Goal: Use online tool/utility: Utilize a website feature to perform a specific function

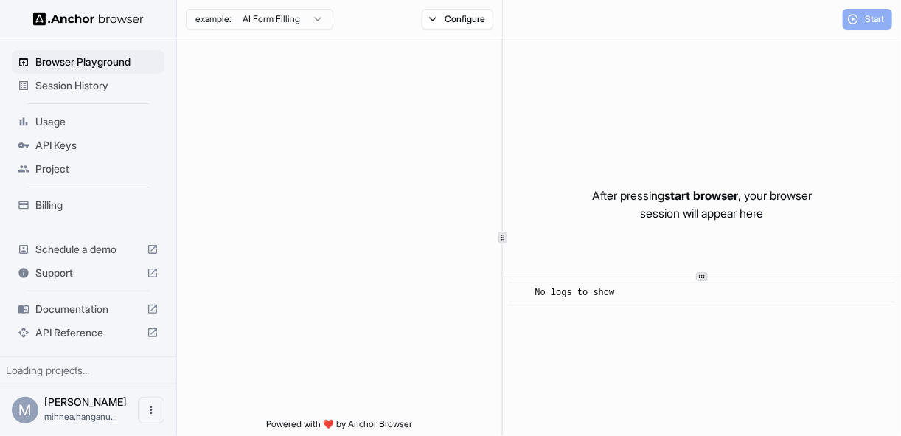
click at [97, 92] on span "Session History" at bounding box center [96, 85] width 123 height 15
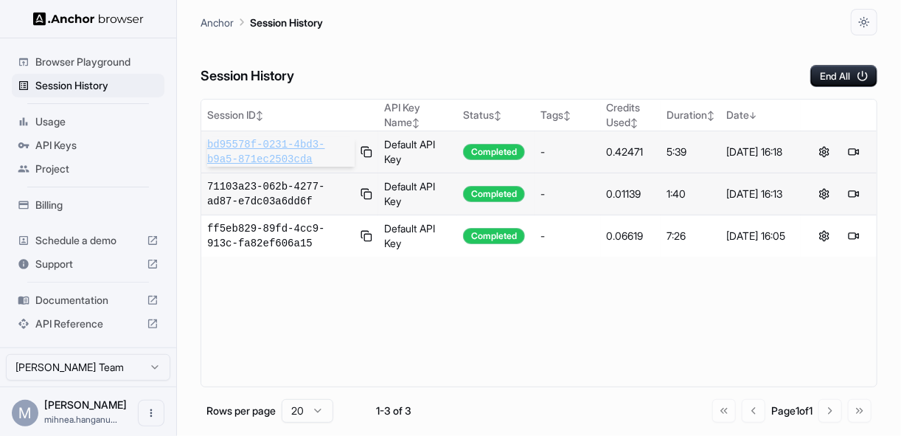
click at [319, 153] on span "bd95578f-0231-4bd3-b9a5-871ec2503cda" at bounding box center [280, 151] width 147 height 29
click at [85, 69] on div "Browser Playground" at bounding box center [88, 62] width 153 height 24
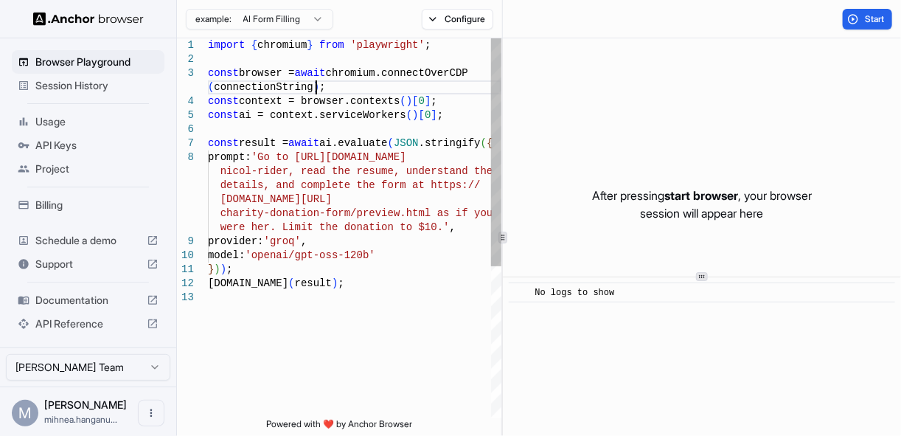
click at [321, 89] on div "import { chromium } from 'playwright' ; const browser = await chromium.connectO…" at bounding box center [354, 354] width 293 height 632
drag, startPoint x: 467, startPoint y: 156, endPoint x: 308, endPoint y: 162, distance: 158.6
click at [308, 162] on div "import { chromium } from 'playwright' ; const browser = await chromium.connectO…" at bounding box center [354, 354] width 293 height 632
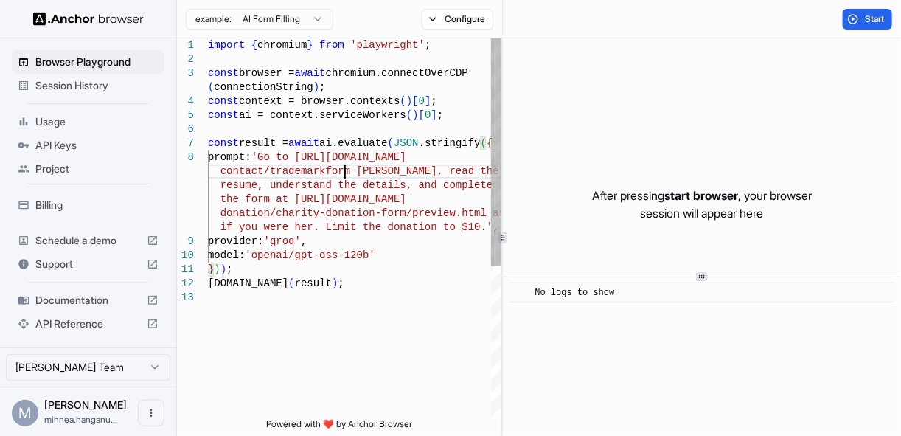
scroll to position [155, 0]
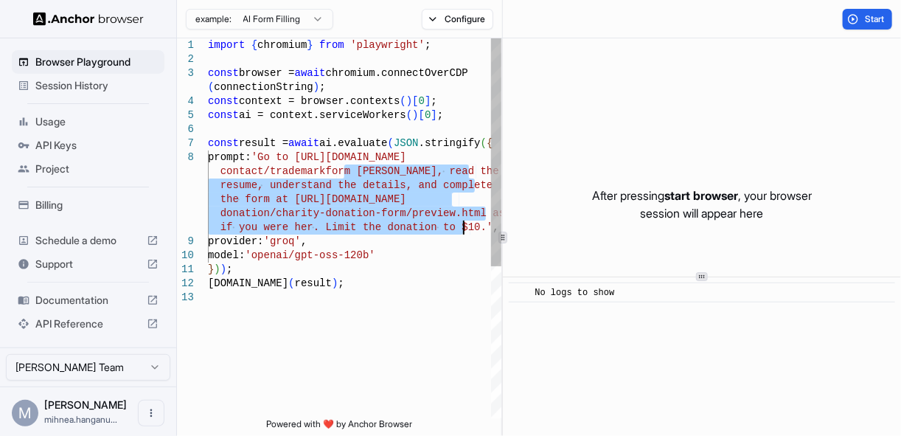
drag, startPoint x: 344, startPoint y: 172, endPoint x: 462, endPoint y: 224, distance: 128.4
click at [462, 224] on div "import { chromium } from 'playwright' ; const browser = await chromium.connectO…" at bounding box center [354, 354] width 293 height 632
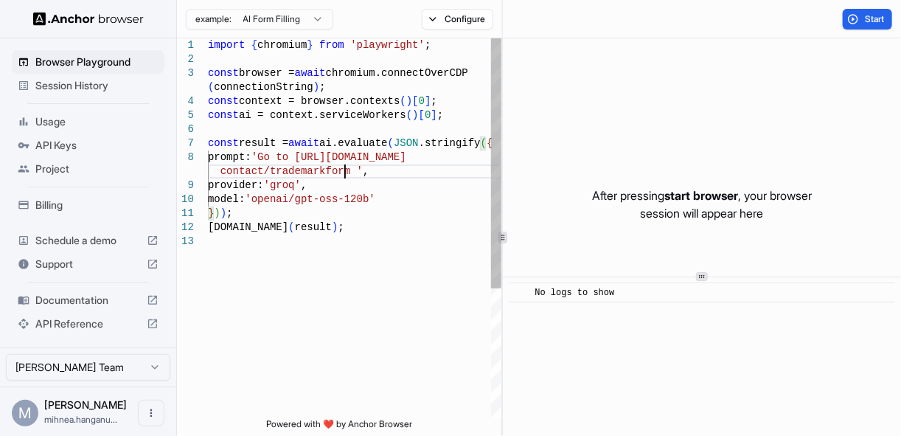
click at [276, 160] on div "import { chromium } from 'playwright' ; const browser = await chromium.connectO…" at bounding box center [354, 326] width 293 height 576
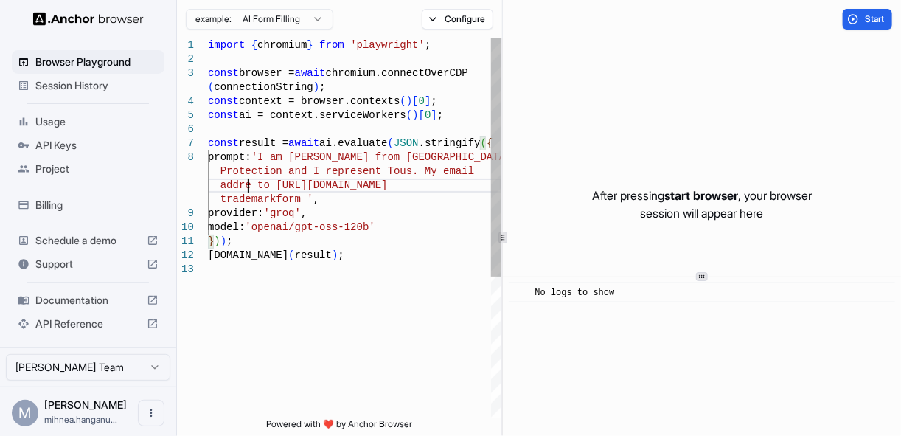
scroll to position [12, 0]
click at [274, 183] on div "import { chromium } from 'playwright' ; const browser = await chromium.connectO…" at bounding box center [354, 340] width 293 height 604
click at [464, 201] on div "import { chromium } from 'playwright' ; const browser = await chromium.connectO…" at bounding box center [354, 340] width 293 height 604
click at [466, 198] on div "import { chromium } from 'playwright' ; const browser = await chromium.connectO…" at bounding box center [354, 340] width 293 height 604
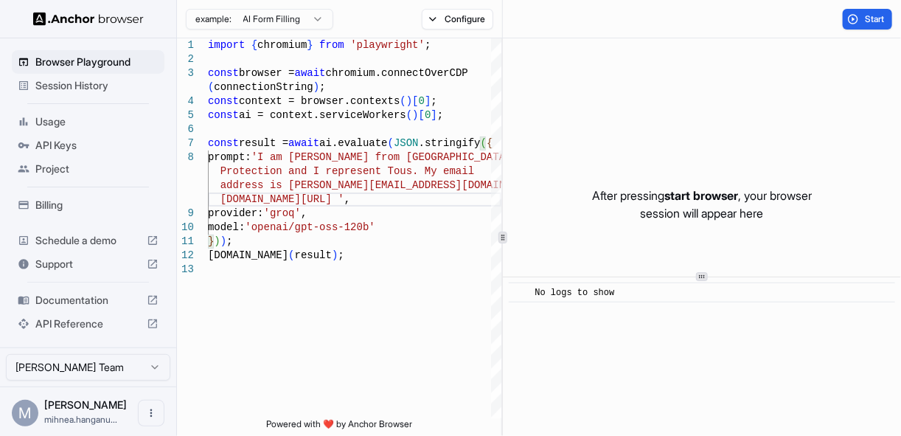
scroll to position [29, 0]
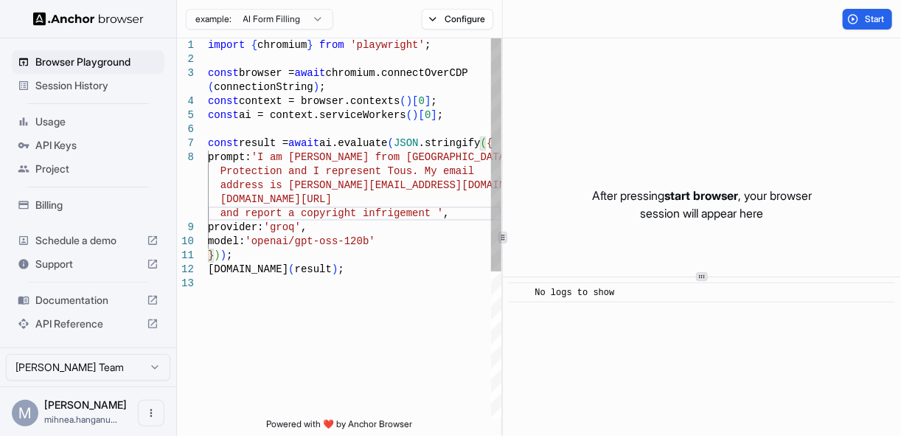
click at [280, 182] on div "import { chromium } from 'playwright' ; const browser = await chromium.connectO…" at bounding box center [354, 347] width 293 height 618
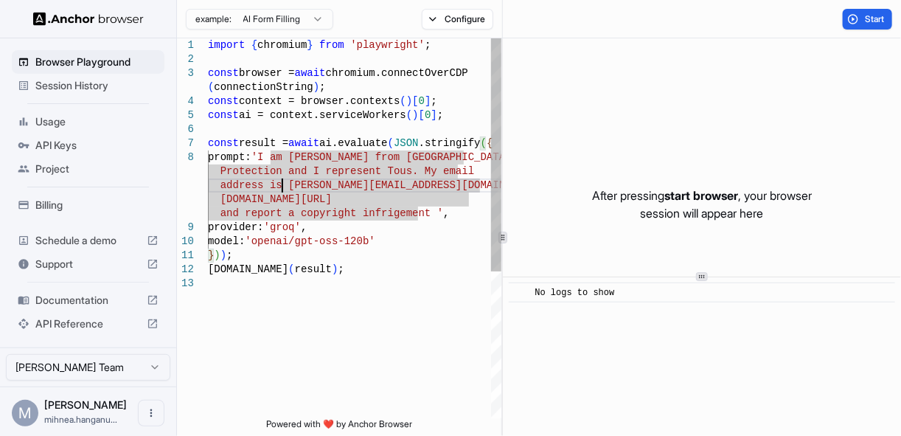
click at [276, 187] on div "import { chromium } from 'playwright' ; const browser = await chromium.connectO…" at bounding box center [354, 347] width 293 height 618
click at [432, 112] on div "import { chromium } from 'playwright' ; const browser = await chromium.connectO…" at bounding box center [354, 347] width 293 height 618
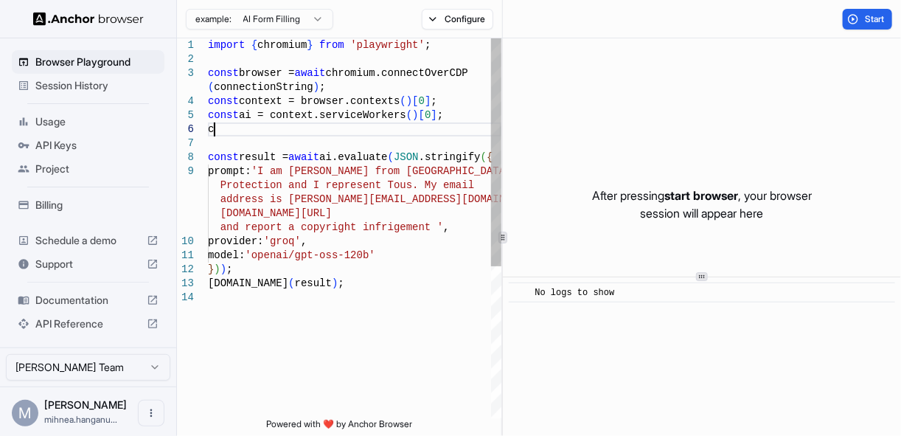
scroll to position [85, 0]
drag, startPoint x: 286, startPoint y: 195, endPoint x: 379, endPoint y: 192, distance: 93.0
click at [379, 192] on div "import { chromium } from 'playwright' ; const browser = await chromium.connectO…" at bounding box center [354, 354] width 293 height 632
drag, startPoint x: 390, startPoint y: 198, endPoint x: 282, endPoint y: 200, distance: 108.4
click at [282, 200] on div "import { chromium } from 'playwright' ; const browser = await chromium.connectO…" at bounding box center [354, 354] width 293 height 632
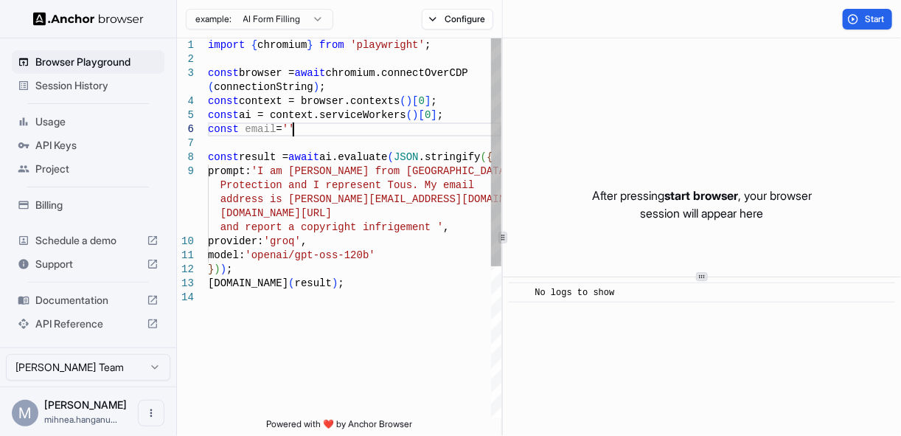
click at [293, 131] on div "import { chromium } from 'playwright' ; const browser = await chromium.connectO…" at bounding box center [354, 354] width 293 height 632
click at [411, 129] on div "import { chromium } from 'playwright' ; const browser = await chromium.connectO…" at bounding box center [354, 354] width 293 height 632
click at [316, 133] on div "import { chromium } from 'playwright' ; const browser = await chromium.connectO…" at bounding box center [354, 354] width 293 height 632
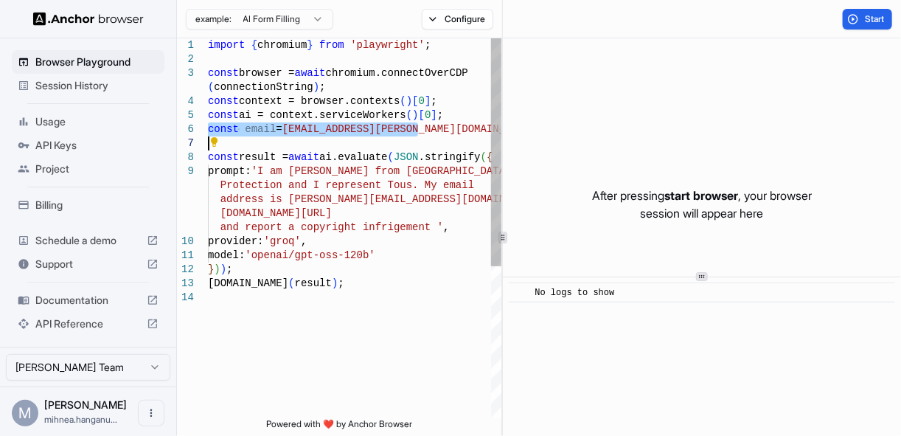
click at [338, 127] on div "import { chromium } from 'playwright' ; const browser = await chromium.connectO…" at bounding box center [354, 354] width 293 height 632
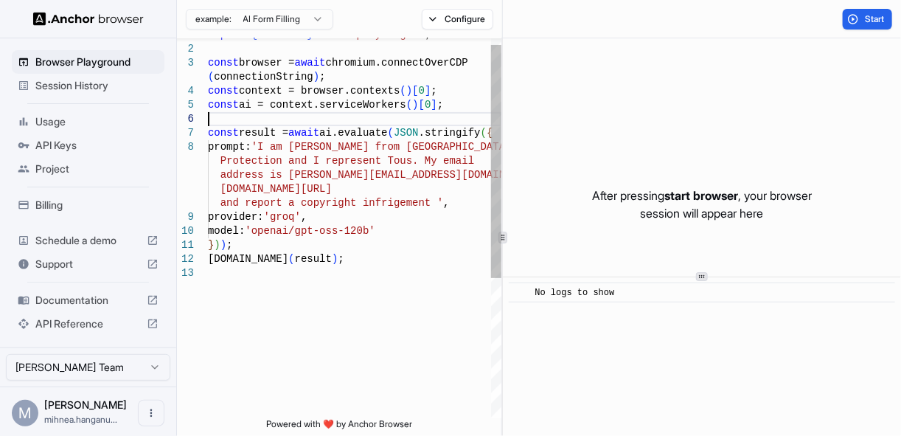
click at [382, 183] on div "import { chromium } from 'playwright' ; const browser = await chromium.connectO…" at bounding box center [354, 337] width 293 height 618
click at [418, 198] on div "import { chromium } from 'playwright' ; const browser = await chromium.connectO…" at bounding box center [354, 337] width 293 height 618
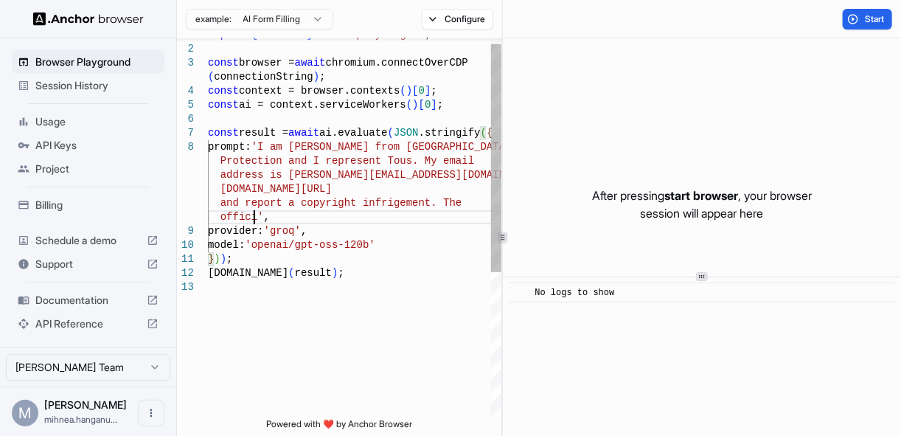
scroll to position [43, 0]
click at [414, 201] on div "import { chromium } from 'playwright' ; const browser = await chromium.connectO…" at bounding box center [354, 344] width 293 height 632
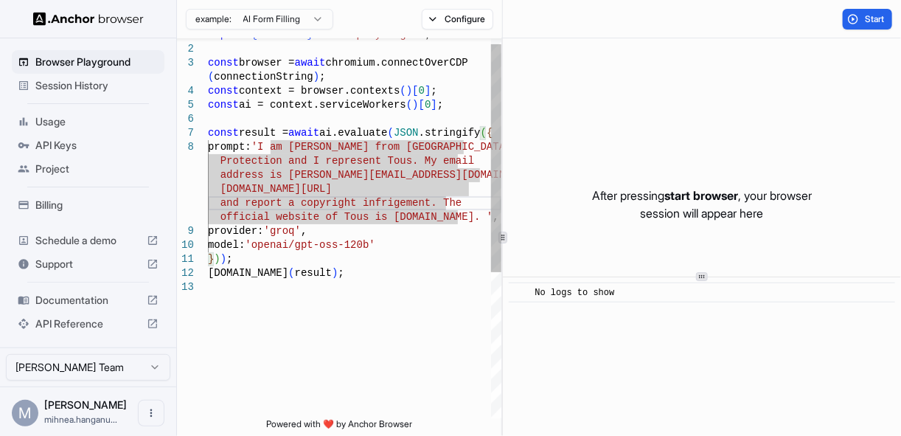
click at [420, 203] on div "import { chromium } from 'playwright' ; const browser = await chromium.connectO…" at bounding box center [354, 344] width 293 height 632
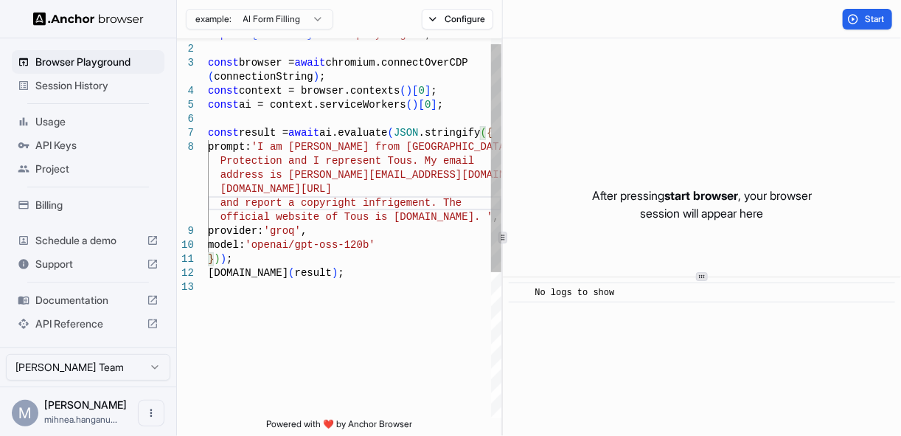
click at [458, 215] on div "import { chromium } from 'playwright' ; const browser = await chromium.connectO…" at bounding box center [354, 344] width 293 height 632
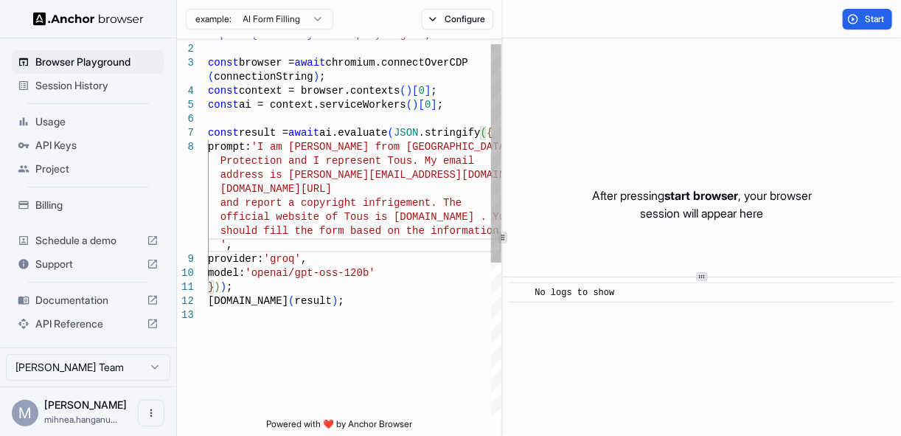
scroll to position [71, 0]
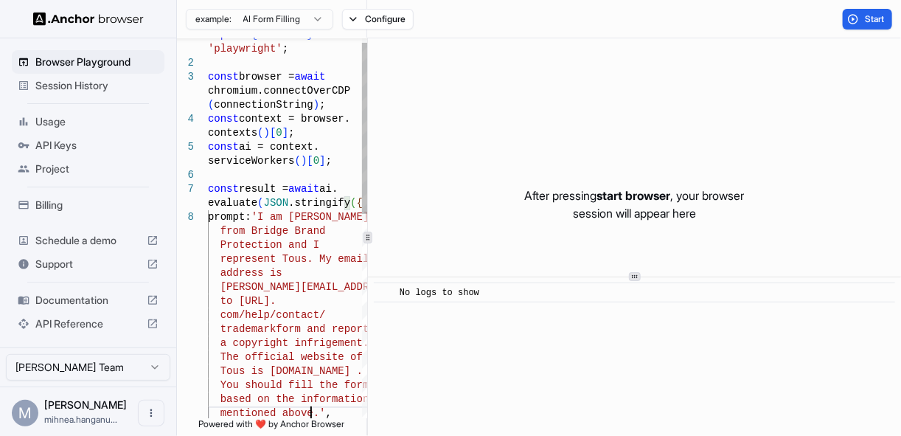
click at [364, 223] on div "**********" at bounding box center [539, 236] width 724 height 397
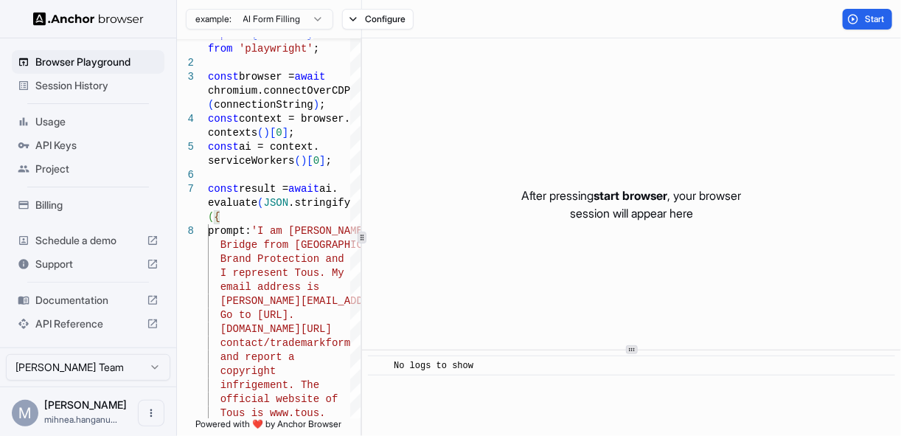
click at [630, 350] on div at bounding box center [632, 349] width 12 height 9
click at [860, 27] on button "Start" at bounding box center [867, 19] width 49 height 21
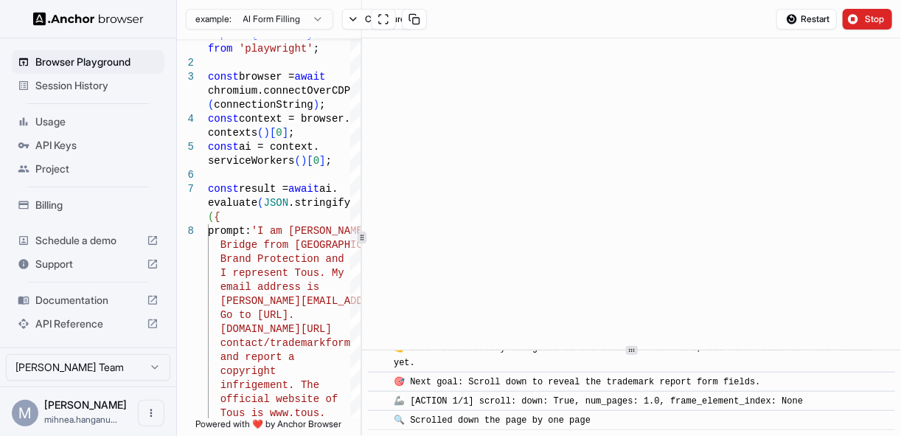
scroll to position [271, 0]
type textarea "**********"
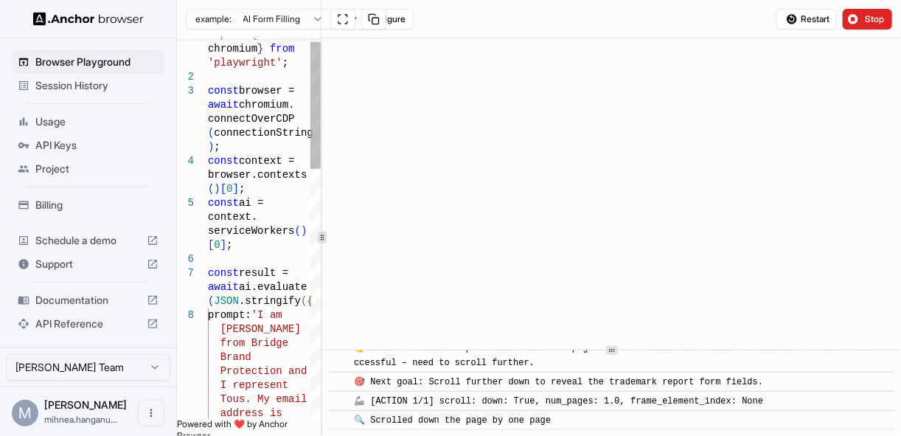
click at [293, 235] on div "**********" at bounding box center [539, 236] width 724 height 397
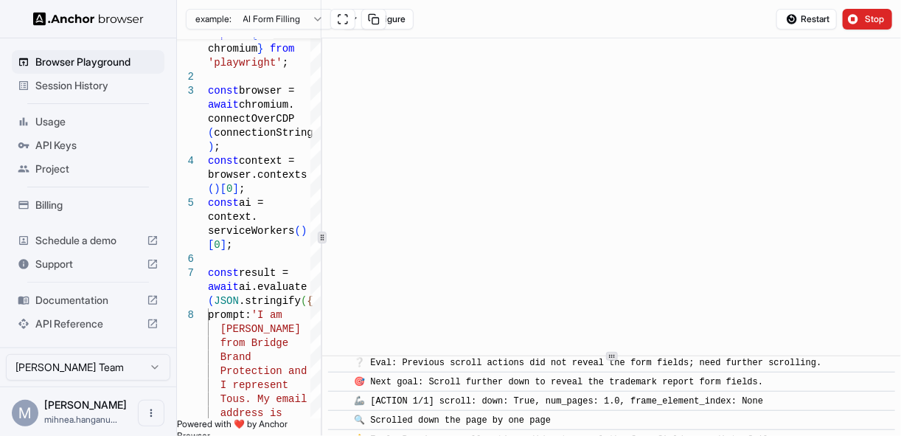
scroll to position [397, 0]
click at [608, 391] on div "​ [INFO] Started Execution ​ 🚀 Task: I am Joe Bridge from Bridge Brand Protecti…" at bounding box center [611, 236] width 579 height 397
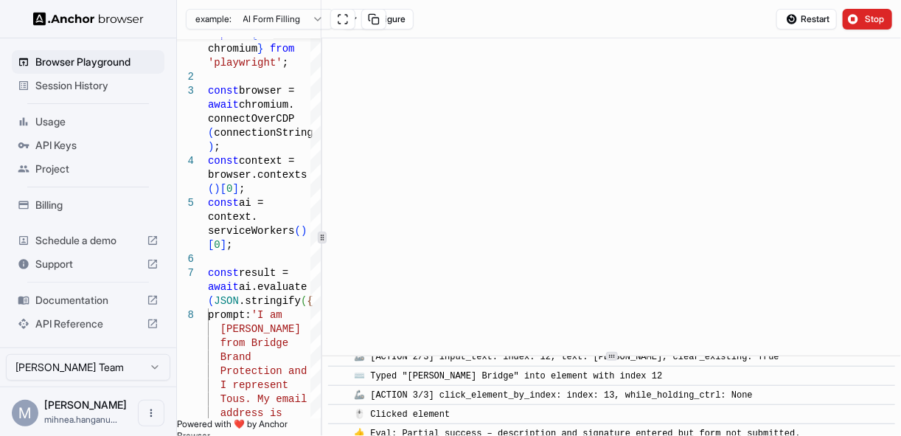
scroll to position [2084, 0]
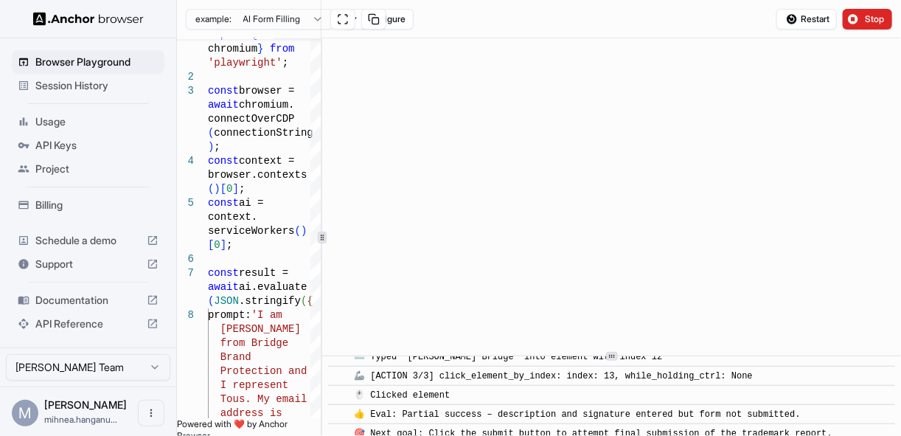
click at [369, 407] on div "👍 Eval: Partial success – description and signature entered but form not submit…" at bounding box center [580, 414] width 452 height 15
click at [867, 9] on button "Stop" at bounding box center [867, 19] width 49 height 21
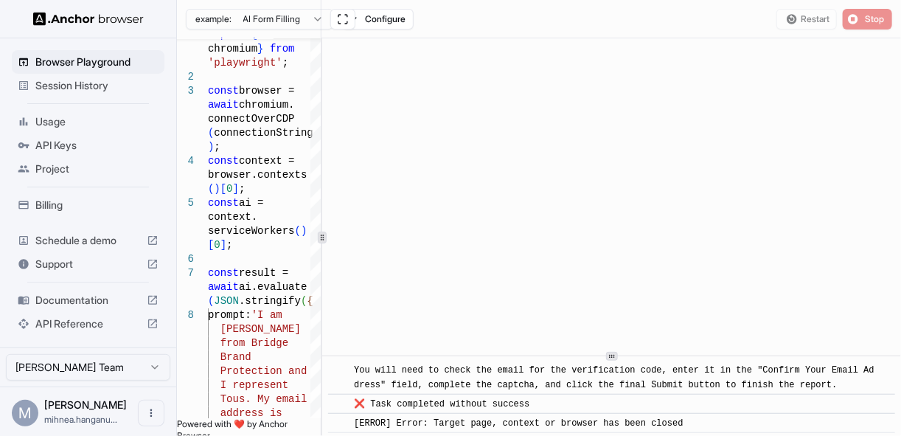
scroll to position [0, 0]
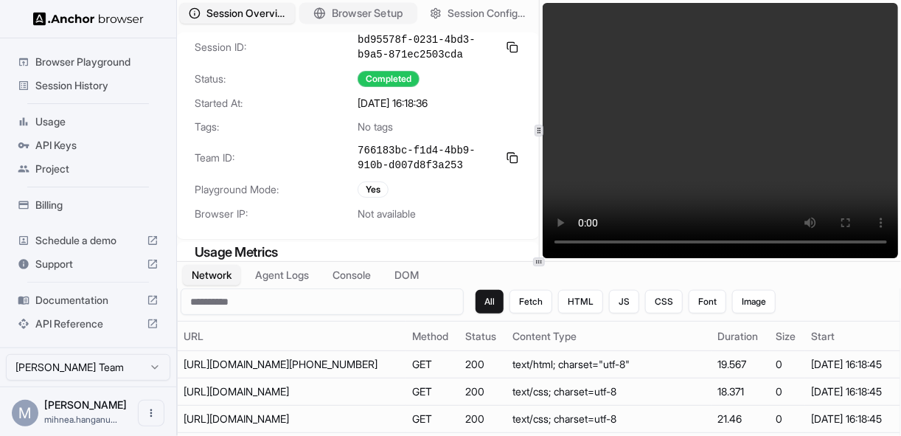
click at [372, 13] on span "Browser Setup" at bounding box center [367, 13] width 72 height 15
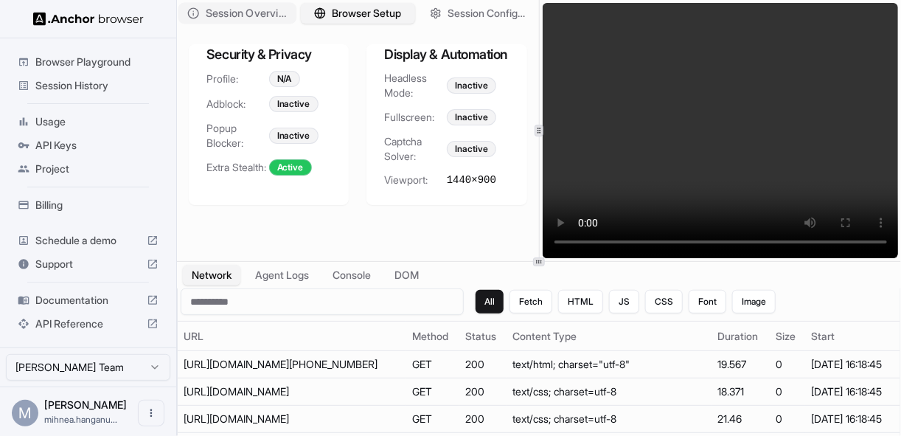
click at [276, 19] on span "Session Overview" at bounding box center [247, 13] width 82 height 15
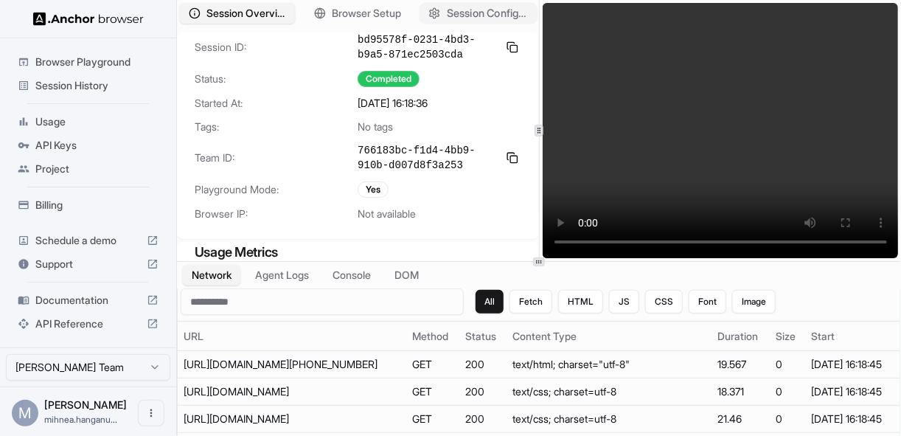
click at [466, 6] on span "Session Configuration" at bounding box center [488, 13] width 82 height 15
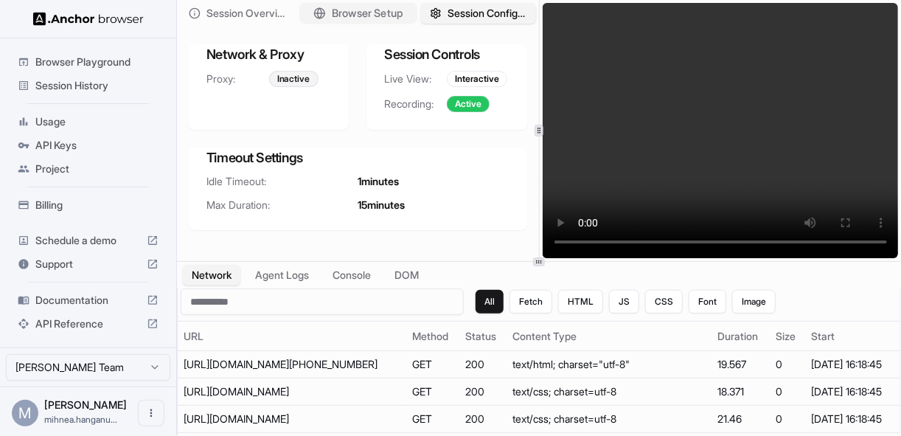
click at [393, 20] on span "Browser Setup" at bounding box center [367, 13] width 72 height 15
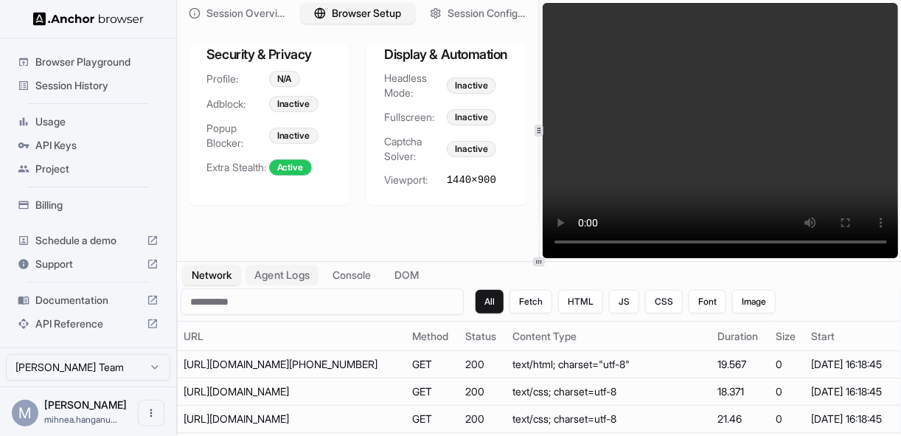
click at [296, 277] on button "Agent Logs" at bounding box center [283, 275] width 74 height 21
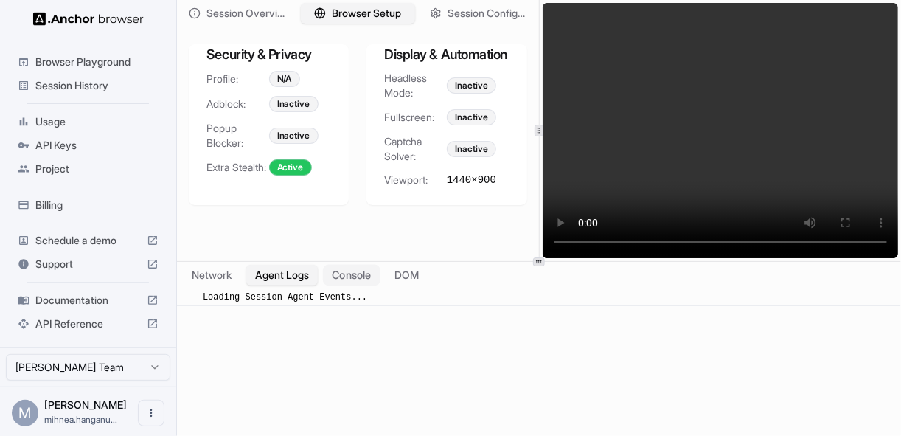
click at [338, 282] on button "Console" at bounding box center [352, 275] width 58 height 21
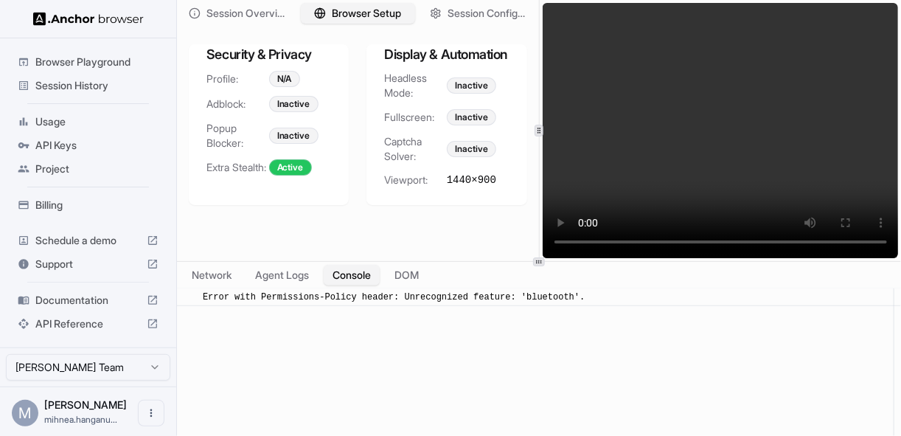
click at [389, 275] on div "Network Agent Logs Console DOM" at bounding box center [539, 275] width 724 height 27
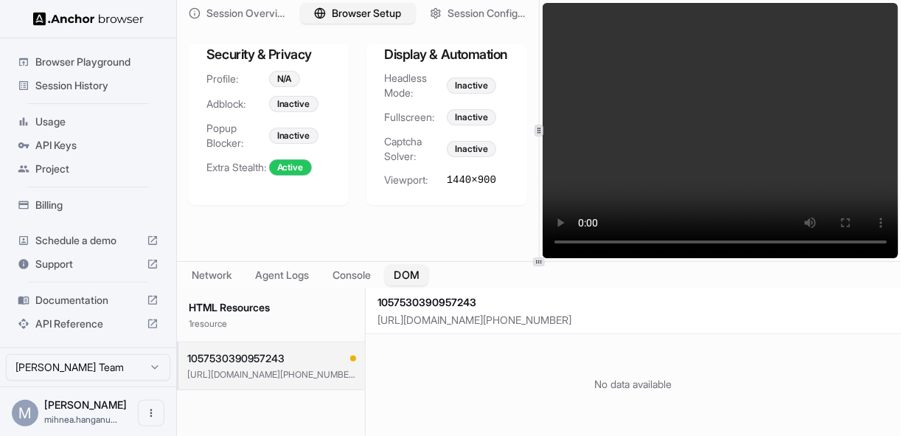
click at [405, 278] on button "DOM" at bounding box center [407, 275] width 44 height 21
click at [223, 296] on div "HTML Resources 1 resource" at bounding box center [271, 315] width 188 height 54
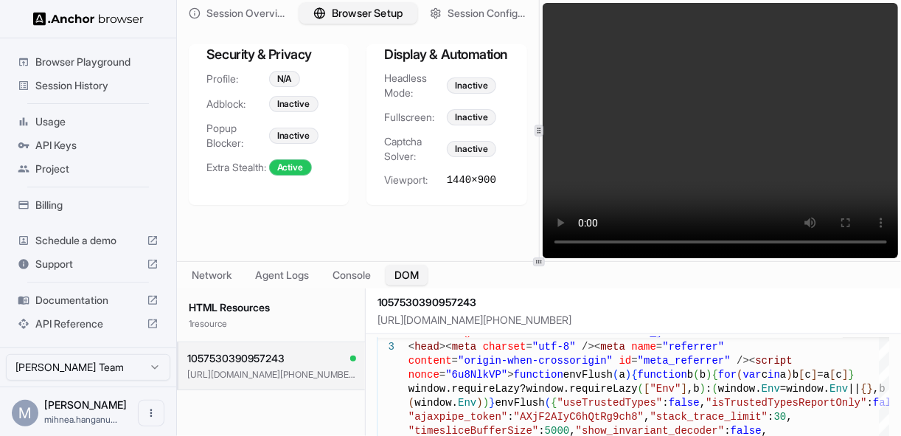
click at [321, 8] on icon "button" at bounding box center [319, 13] width 12 height 12
click at [249, 15] on span "Session Overview" at bounding box center [247, 13] width 82 height 15
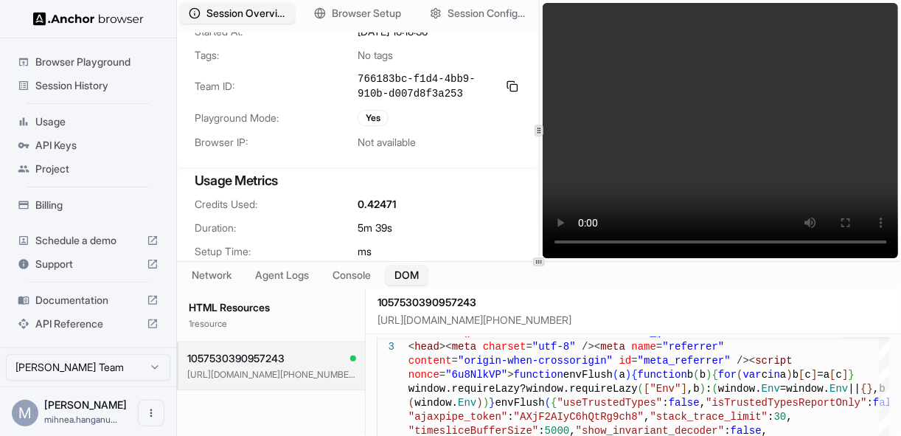
scroll to position [153, 0]
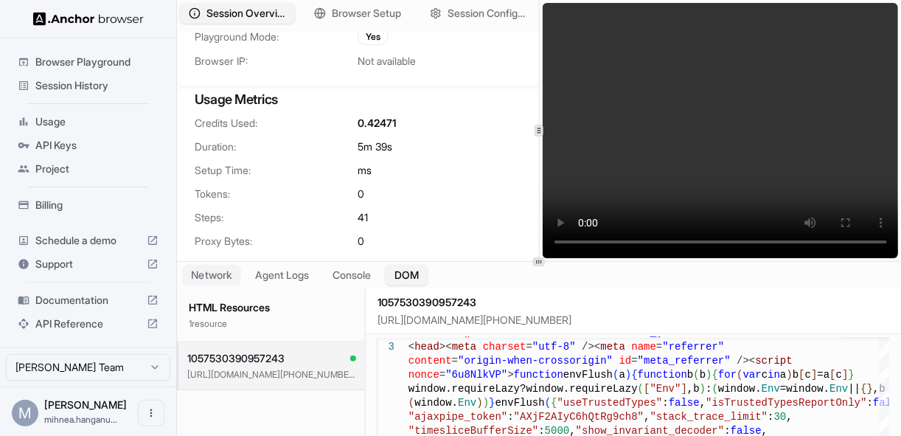
click at [229, 275] on button "Network" at bounding box center [211, 275] width 59 height 21
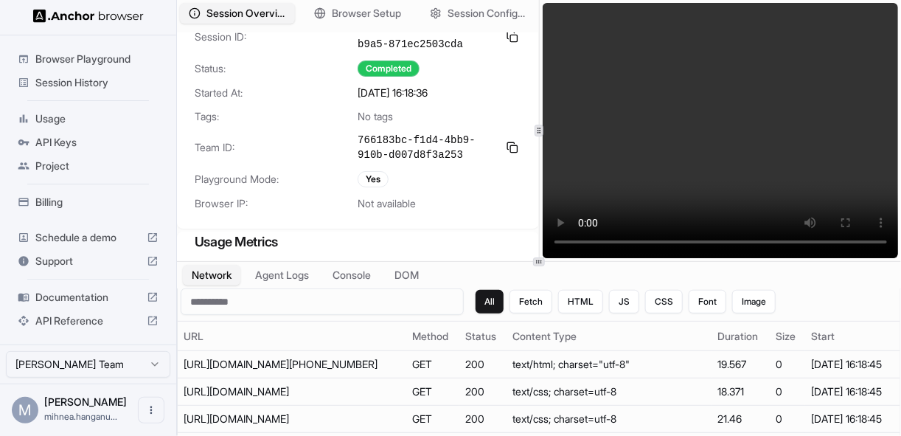
scroll to position [0, 0]
